Goal: Information Seeking & Learning: Learn about a topic

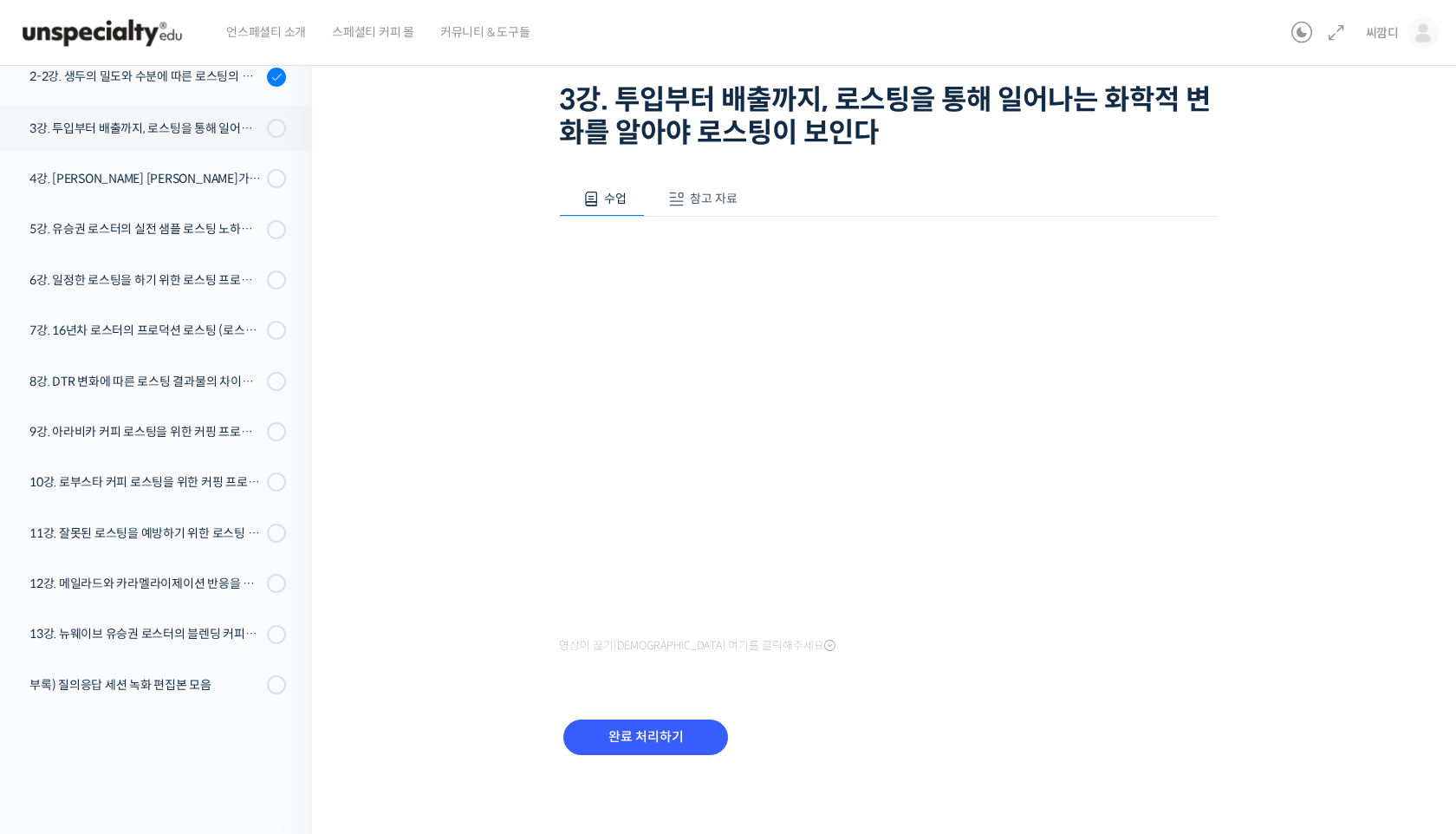
scroll to position [48, 0]
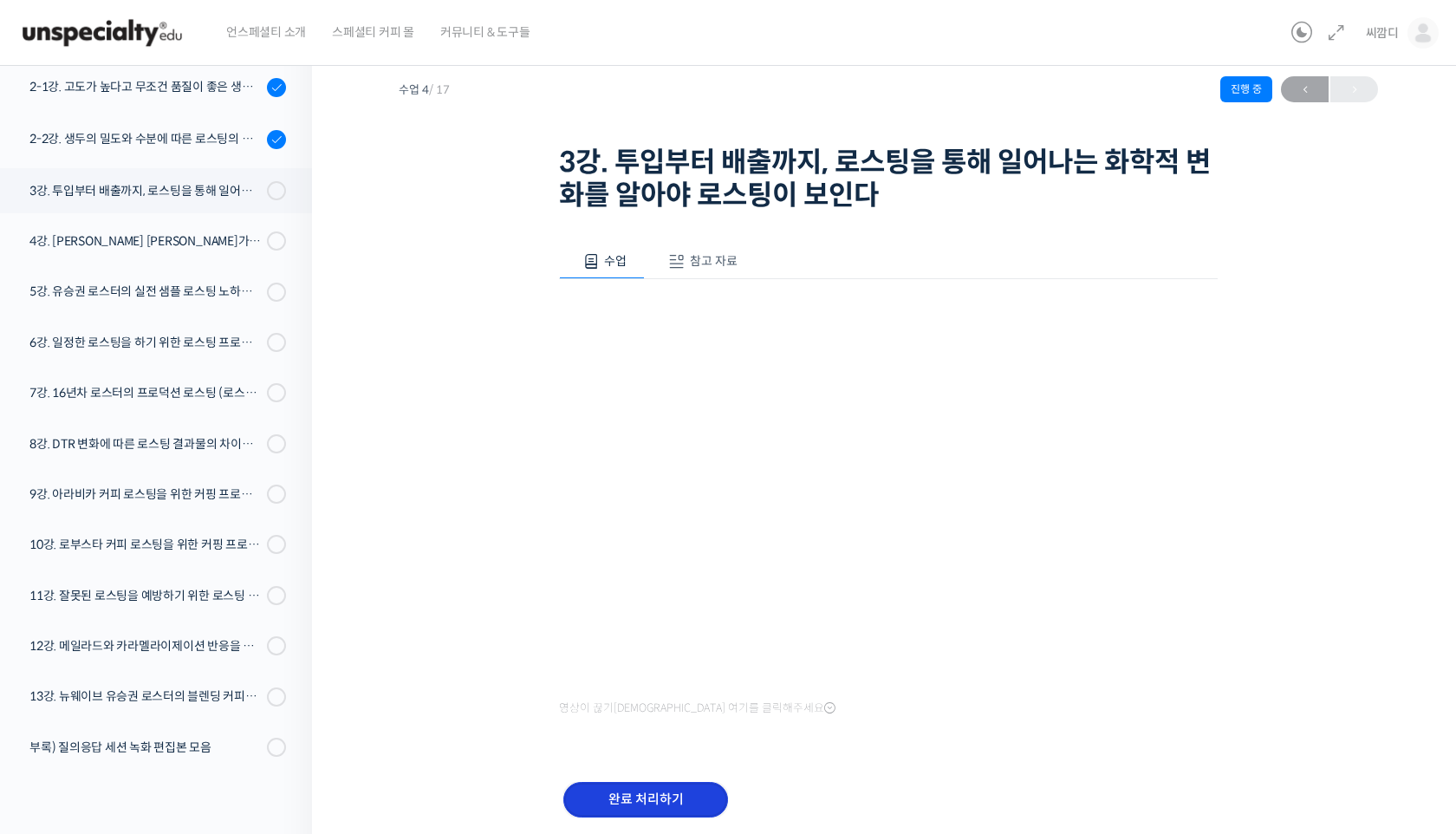
click at [622, 797] on input "완료 처리하기" at bounding box center [645, 799] width 165 height 36
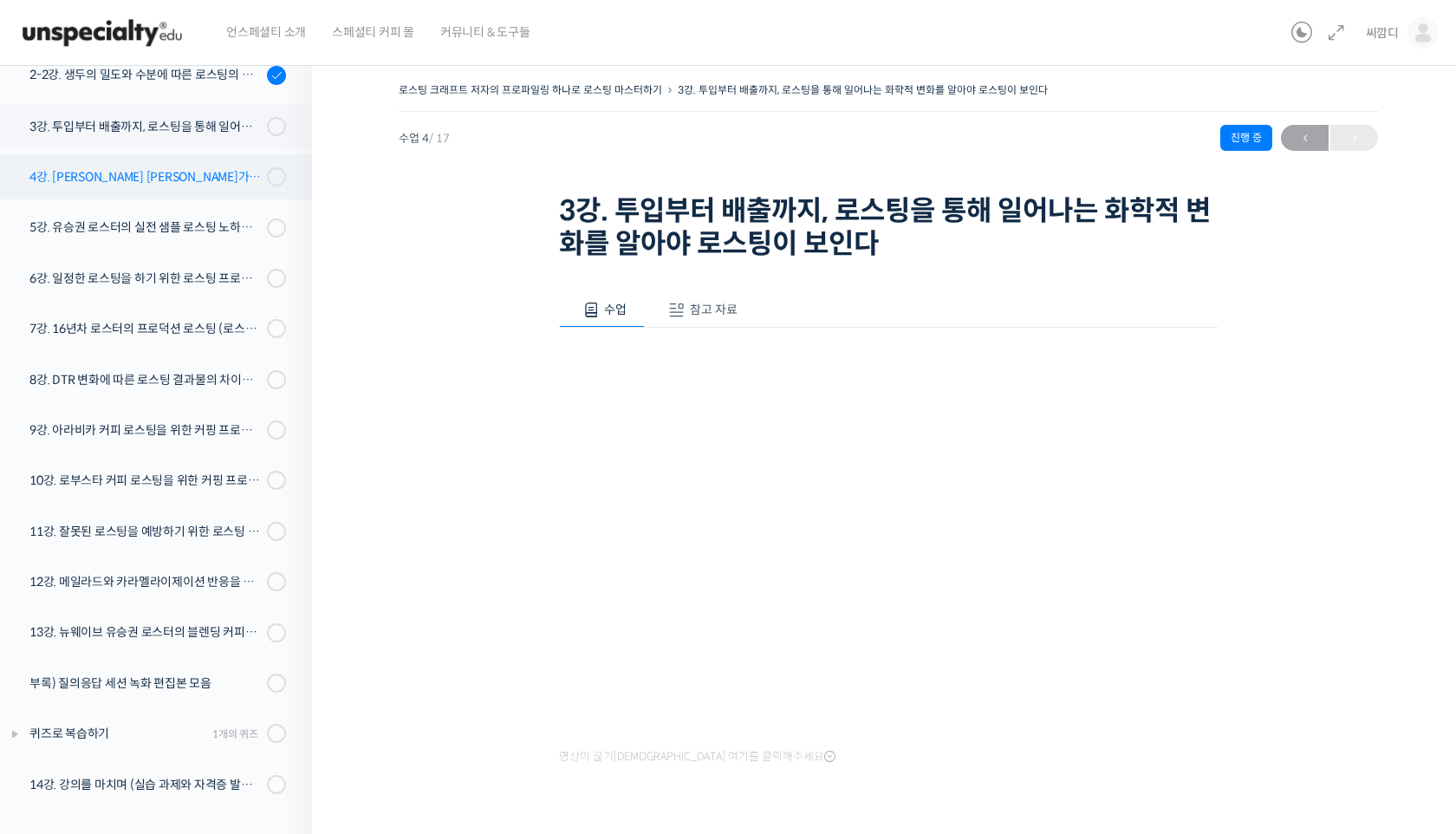
click at [186, 186] on div "4강. [PERSON_NAME] [PERSON_NAME]가 [PERSON_NAME]하는 로스팅 머신의 관리 및 세팅 방법 - 프로밧, 기센" at bounding box center [145, 176] width 232 height 19
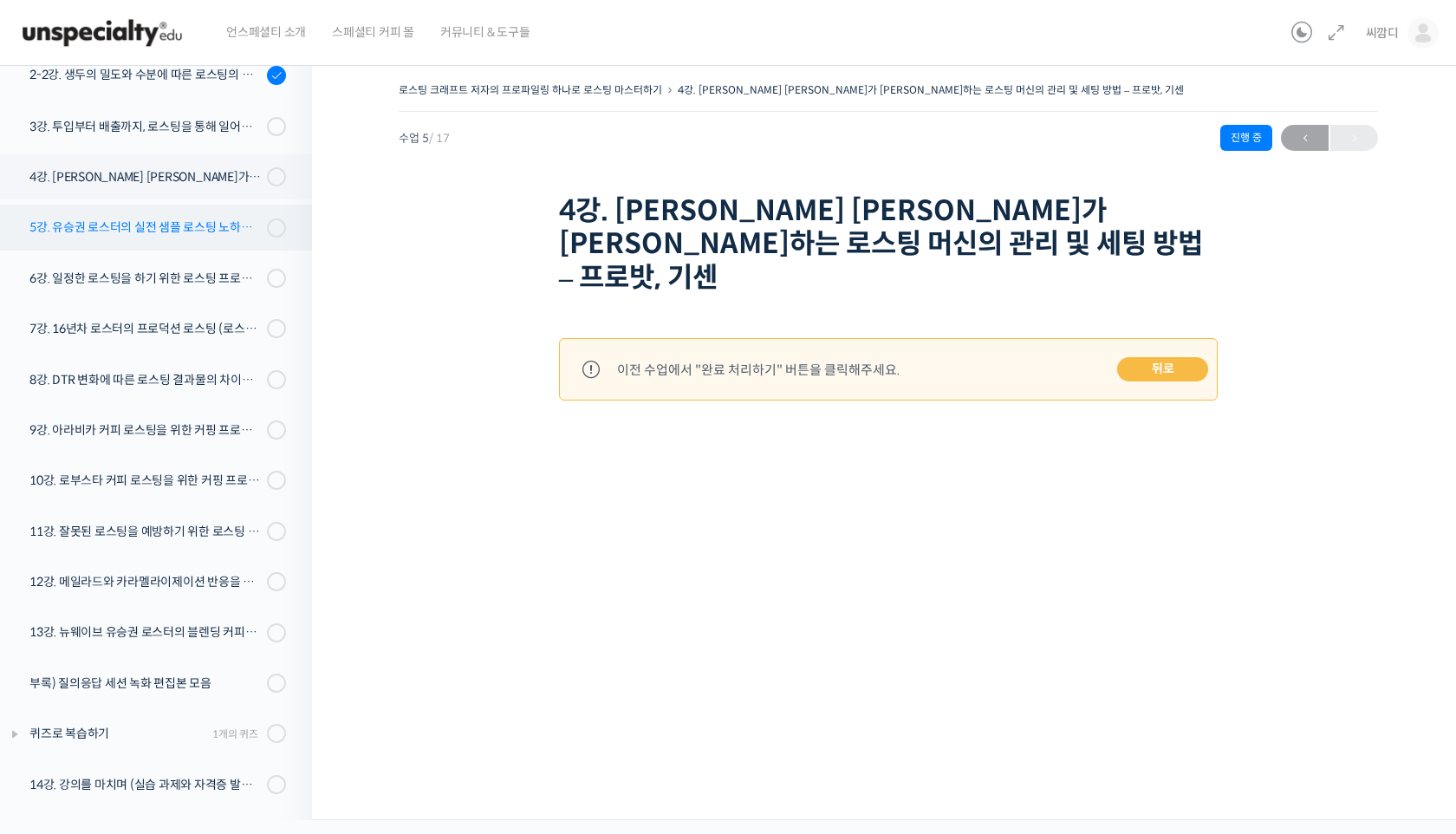
scroll to position [298, 0]
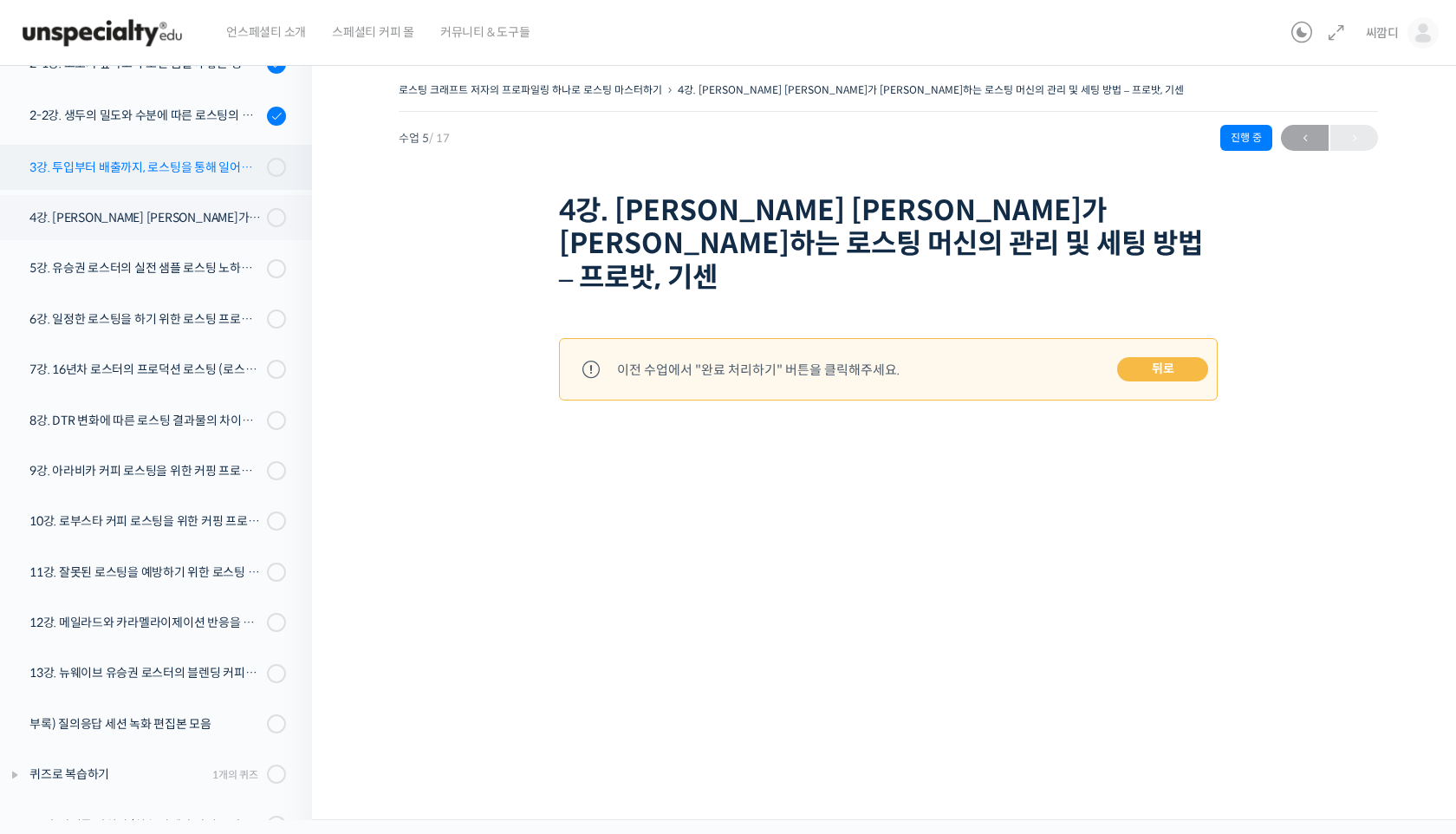
click at [199, 169] on div "3강. 투입부터 배출까지, 로스팅을 통해 일어나는 화학적 변화를 알아야 로스팅이 보인다" at bounding box center [145, 167] width 232 height 19
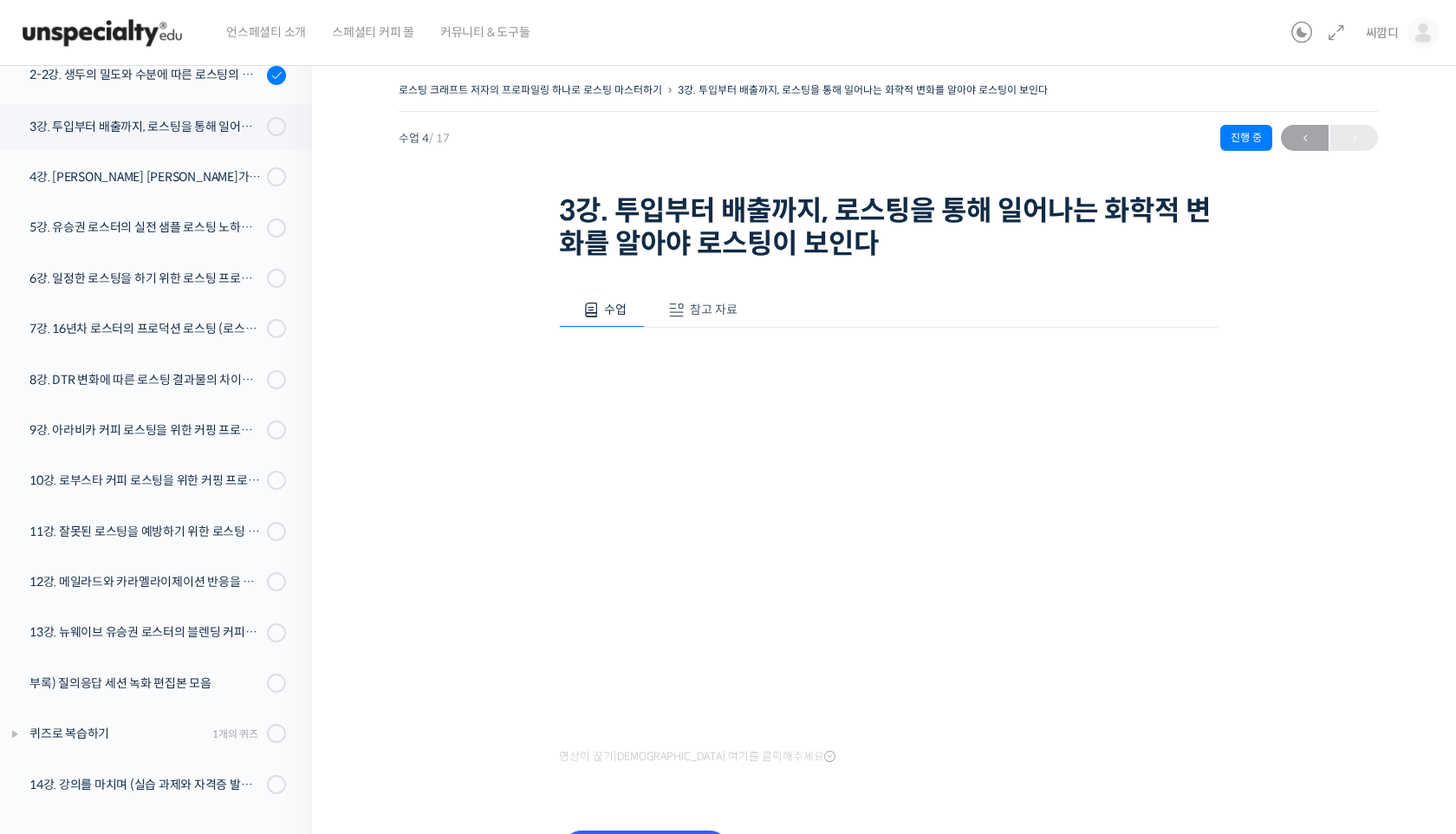
scroll to position [111, 0]
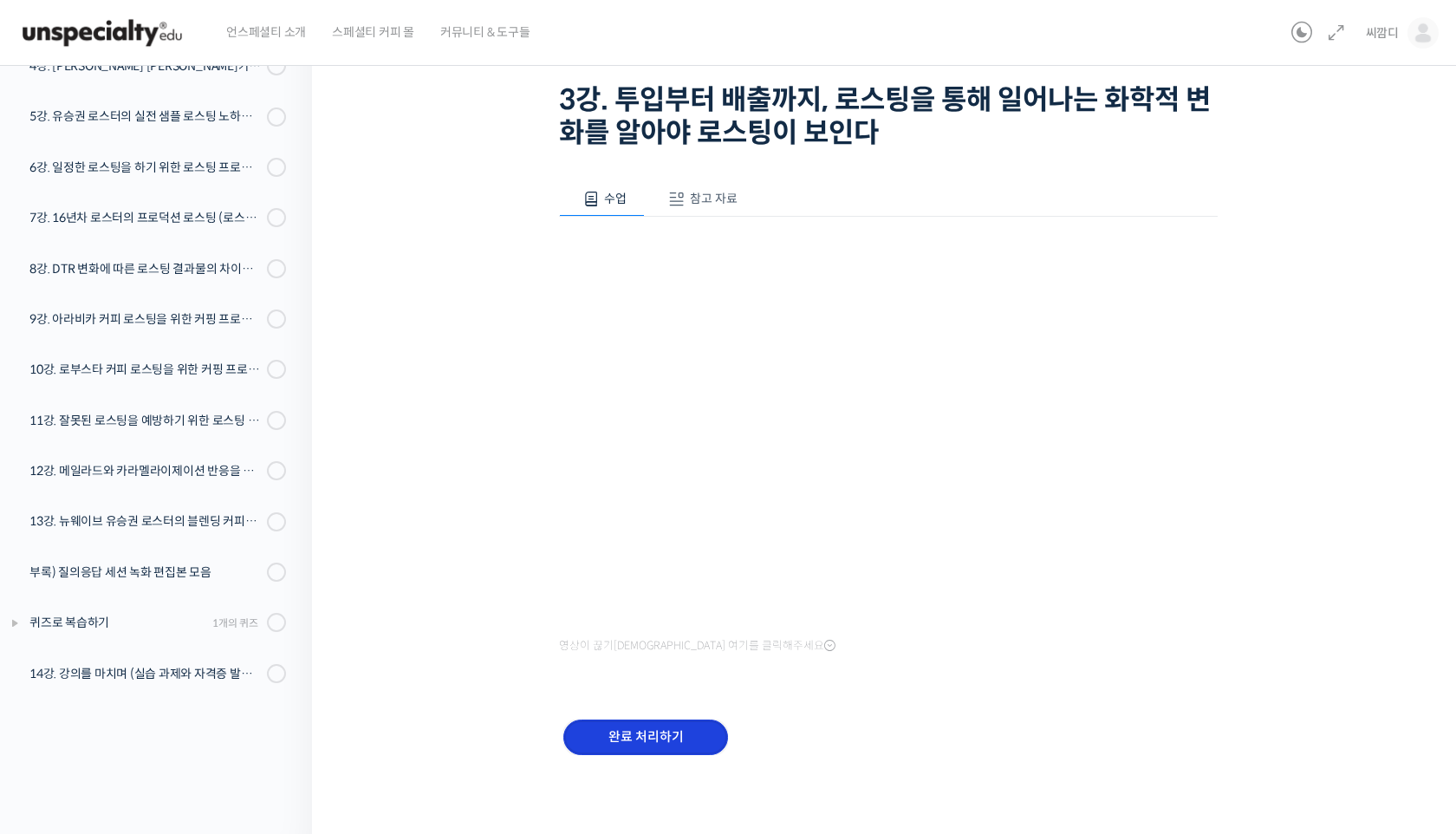
click at [671, 734] on input "완료 처리하기" at bounding box center [645, 737] width 165 height 36
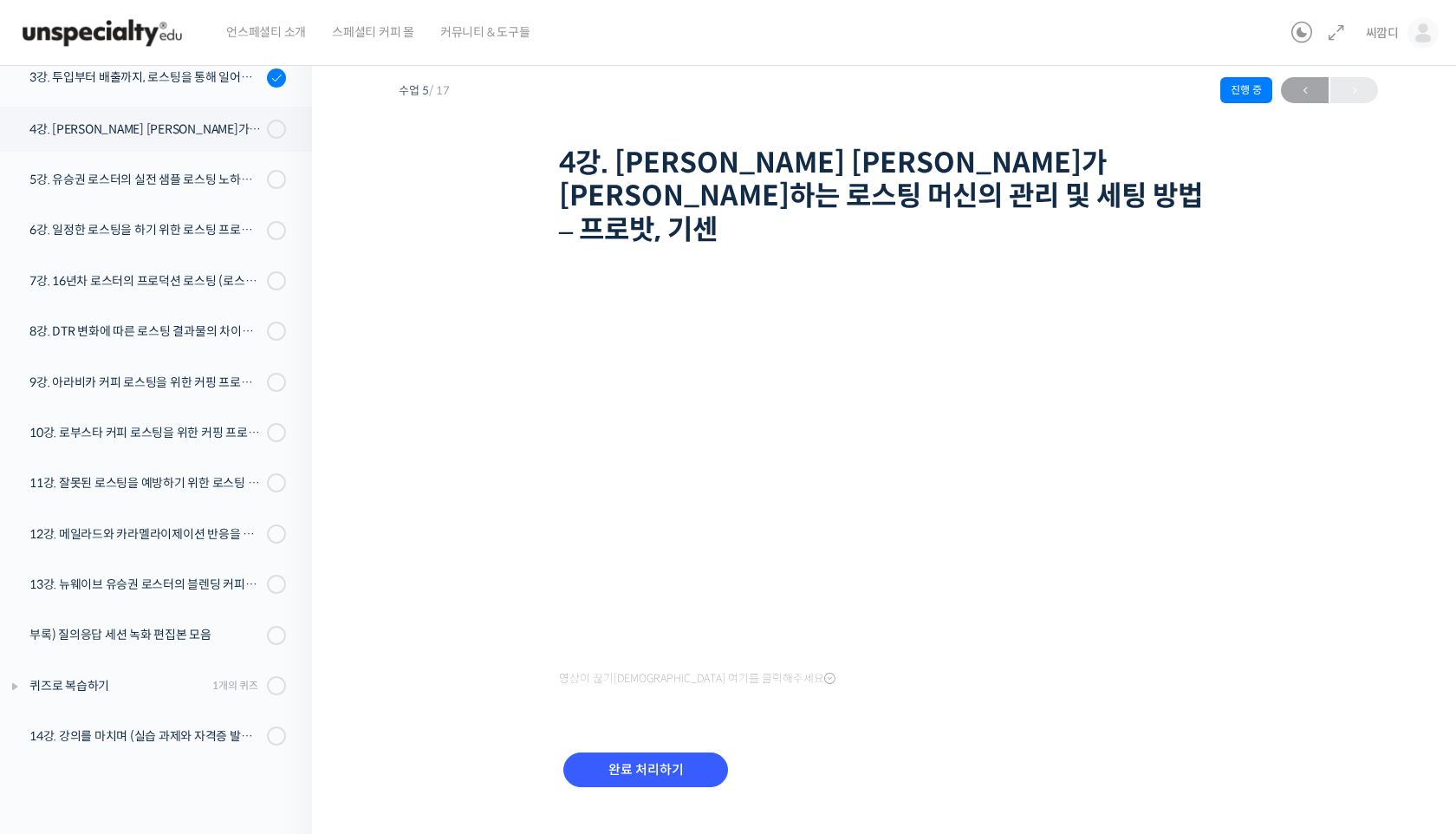
scroll to position [264, 0]
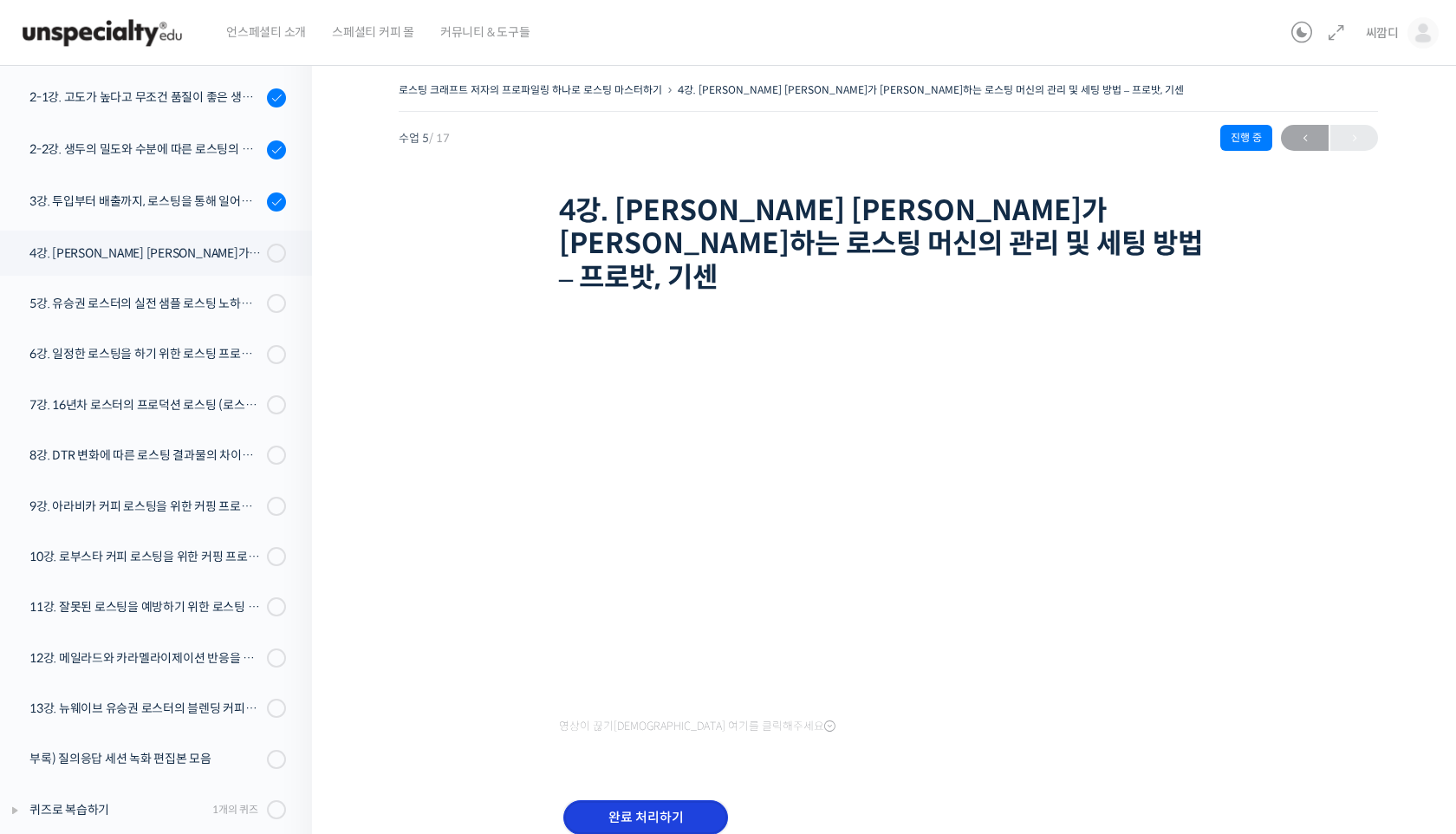
click at [681, 800] on input "완료 처리하기" at bounding box center [645, 818] width 165 height 36
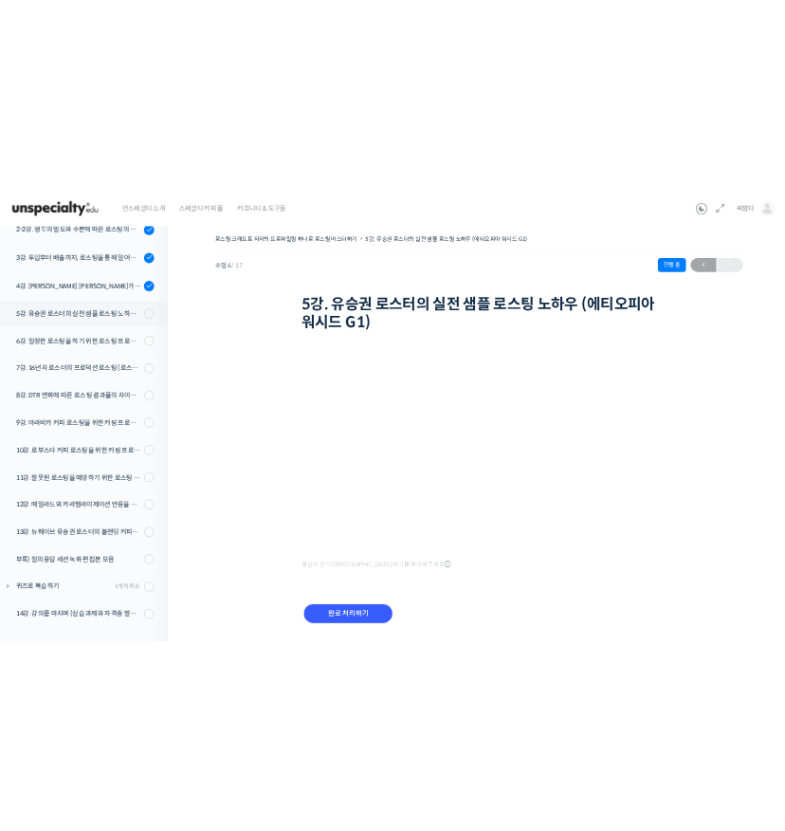
scroll to position [290, 0]
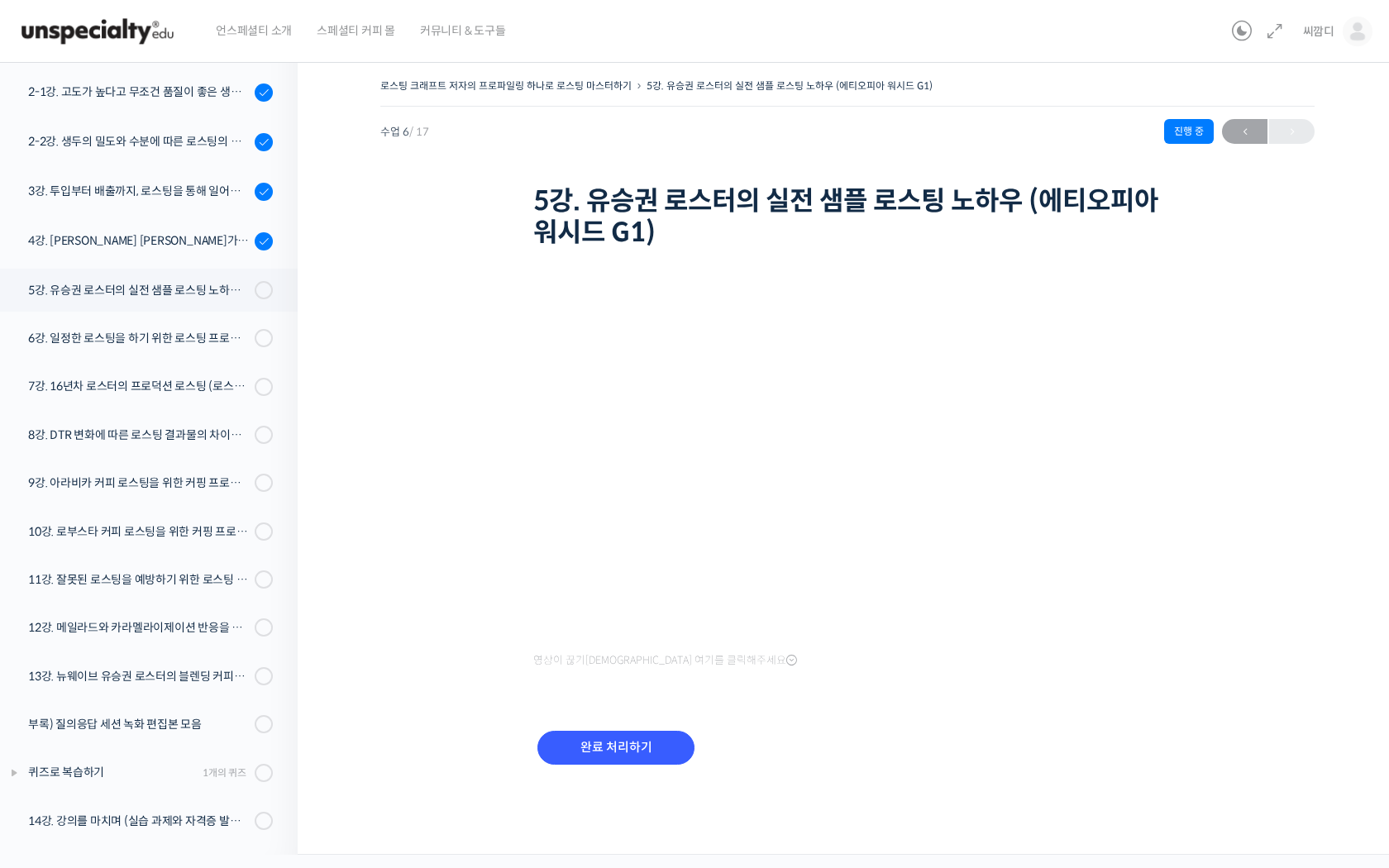
click at [1138, 690] on iframe at bounding box center [694, 434] width 1389 height 868
